Goal: Information Seeking & Learning: Understand process/instructions

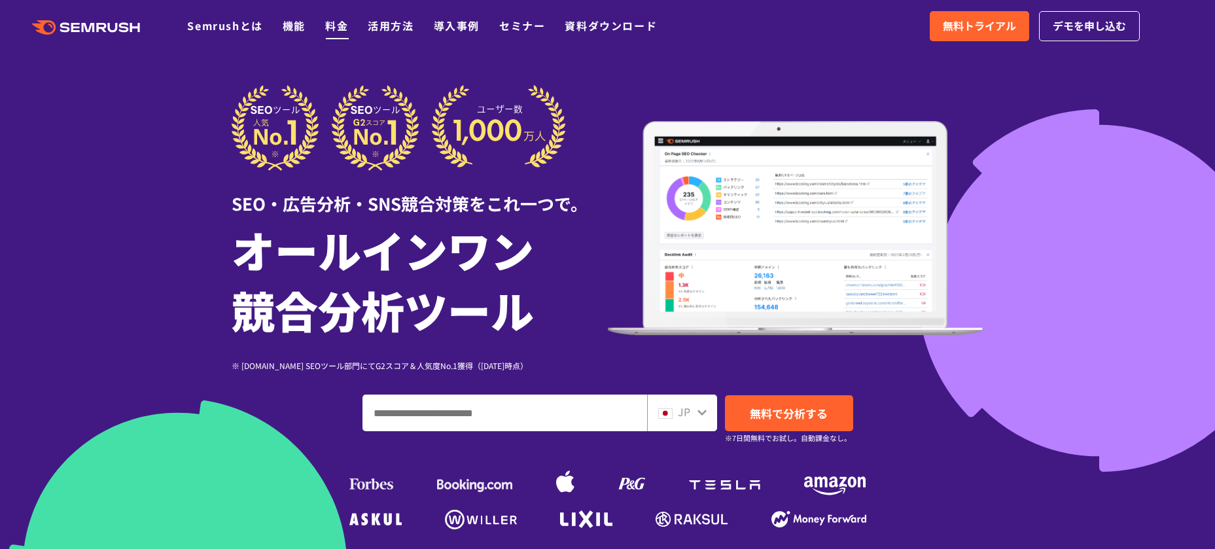
click at [336, 30] on link "料金" at bounding box center [336, 26] width 23 height 16
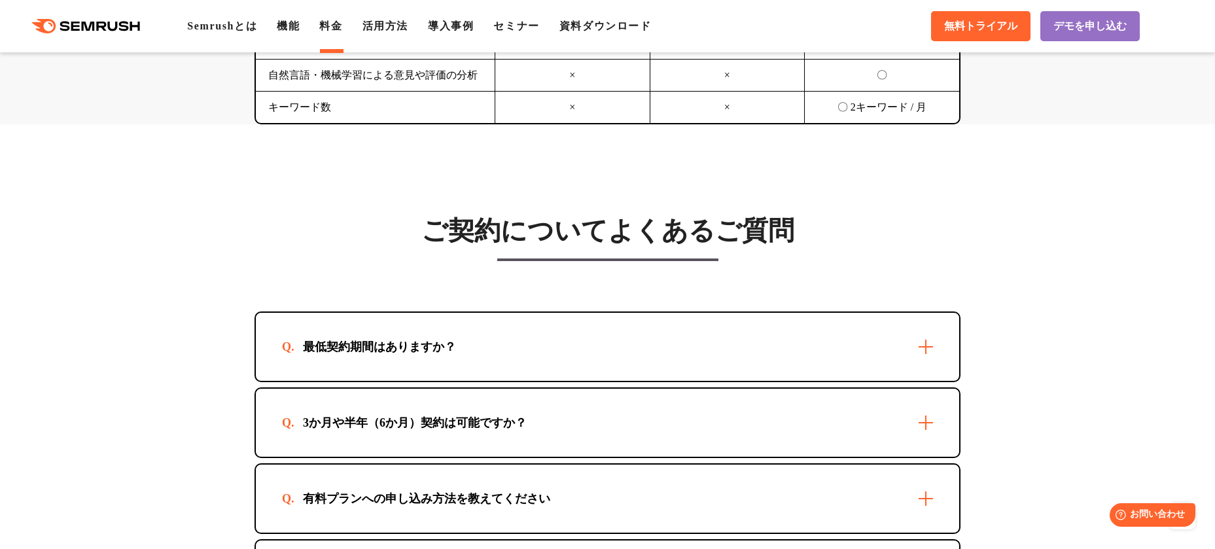
scroll to position [3559, 0]
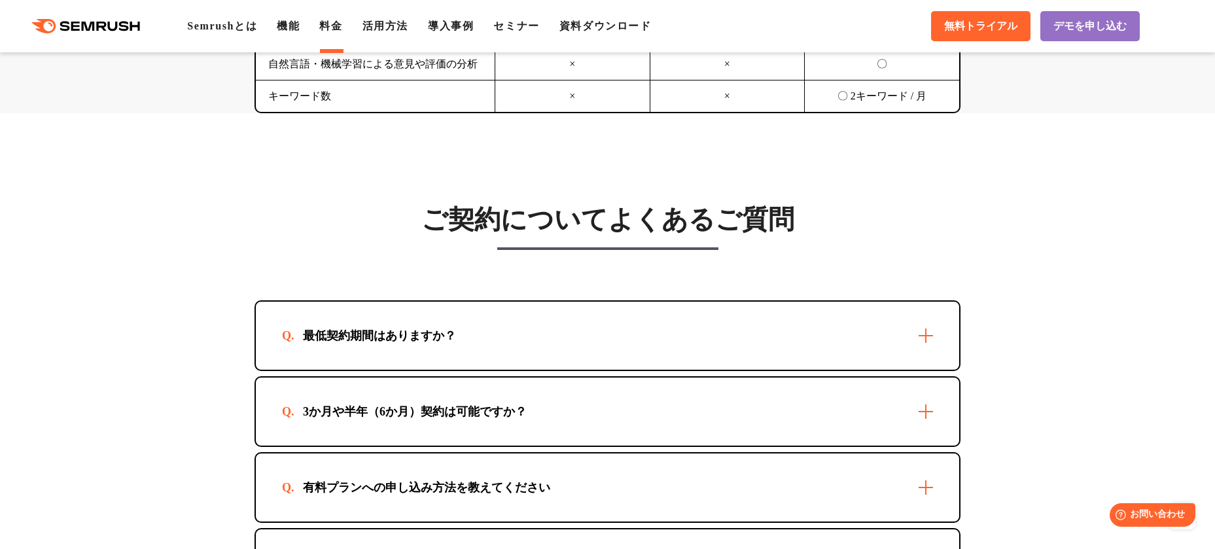
click at [536, 404] on div "3か月や半年（6か月）契約は可能ですか？" at bounding box center [415, 412] width 266 height 16
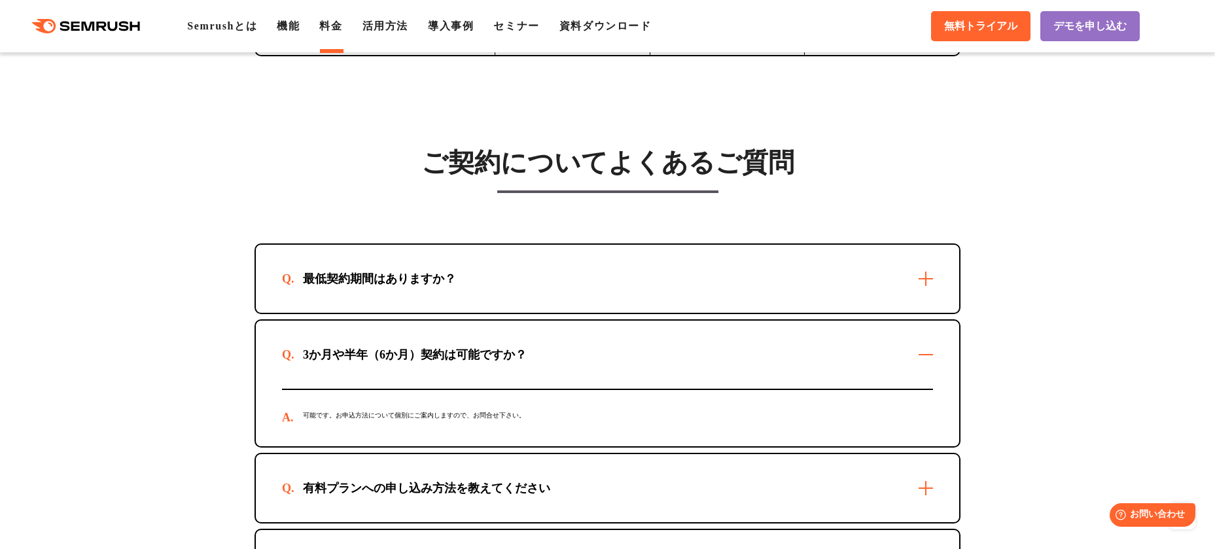
scroll to position [3623, 0]
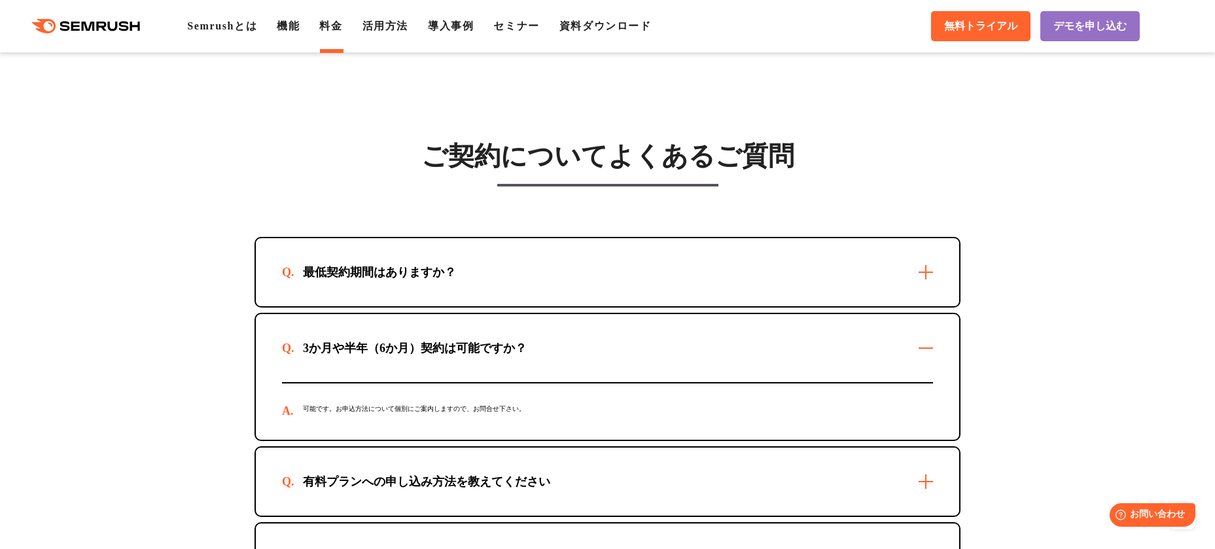
click at [552, 474] on div "有料プランへの申し込み方法を教えてください" at bounding box center [426, 482] width 289 height 16
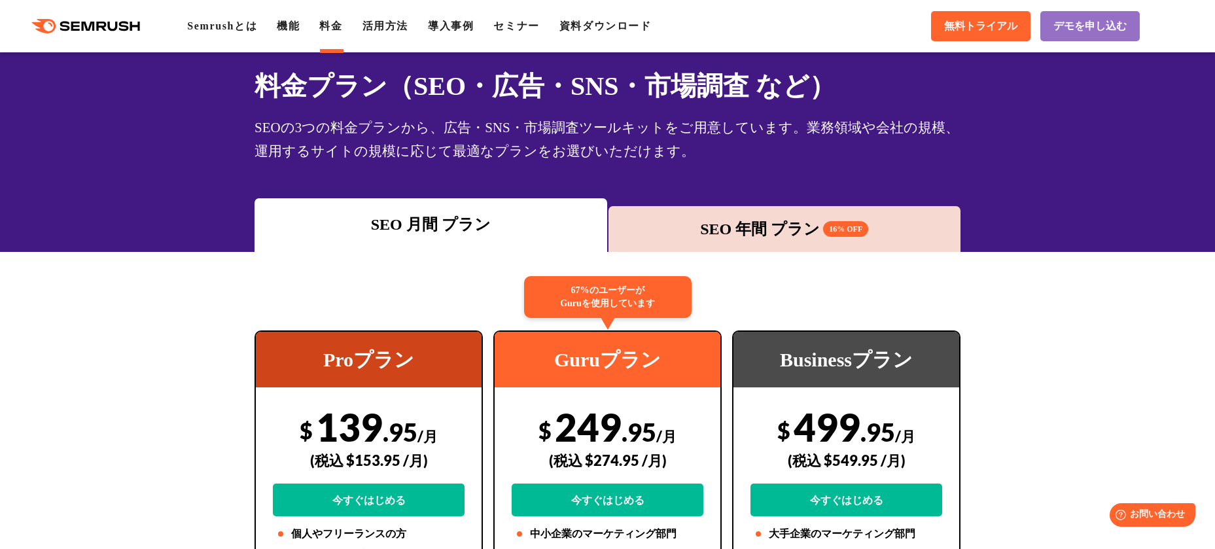
scroll to position [0, 0]
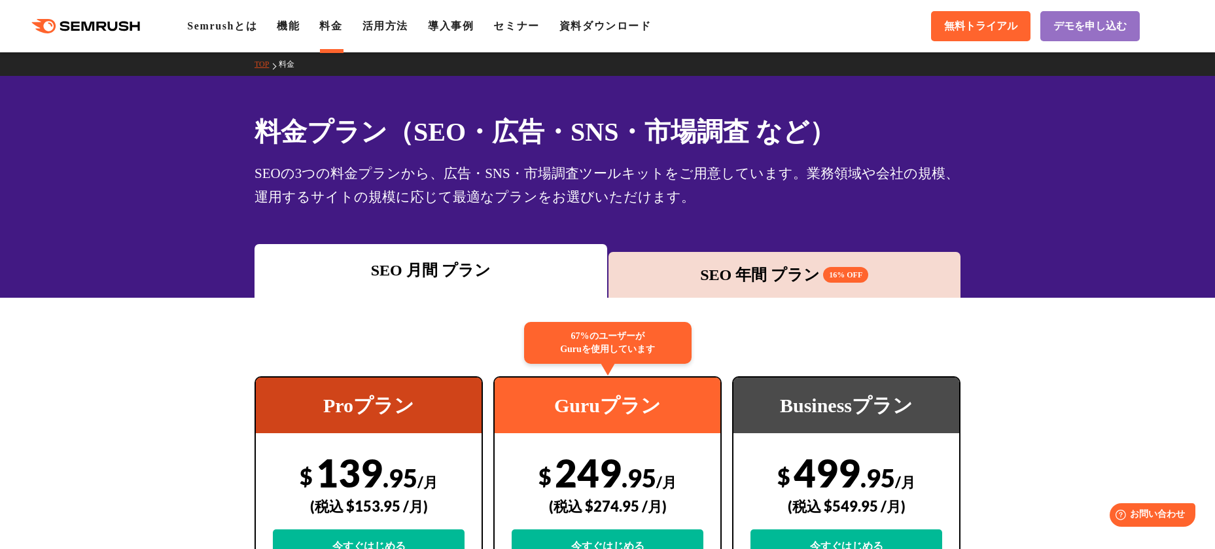
click at [666, 282] on div "SEO 年間 プラン 16% OFF" at bounding box center [785, 275] width 340 height 24
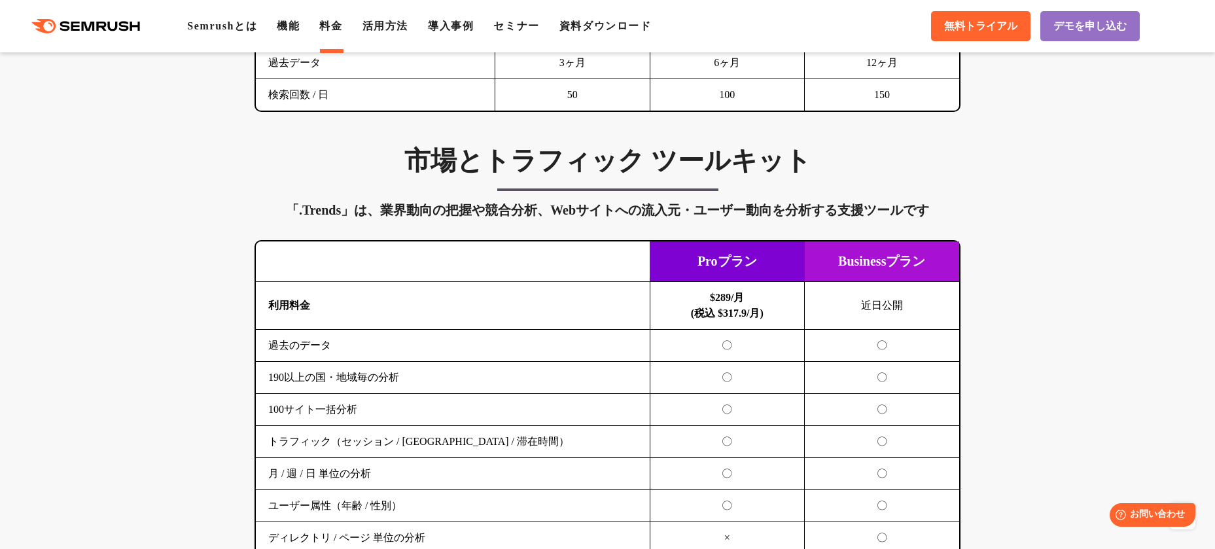
scroll to position [2123, 0]
